Goal: Task Accomplishment & Management: Manage account settings

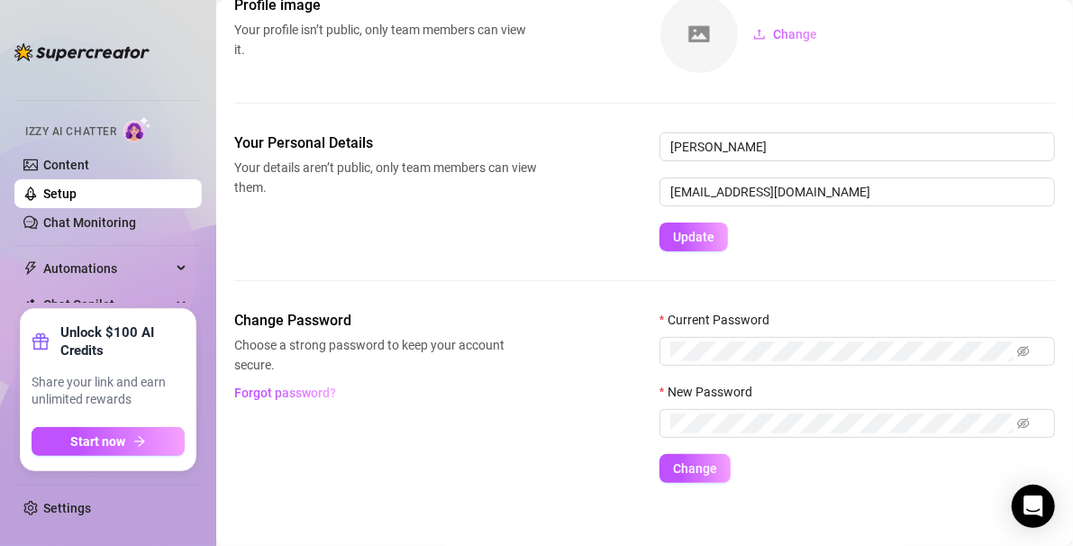
scroll to position [120, 0]
